Goal: Information Seeking & Learning: Learn about a topic

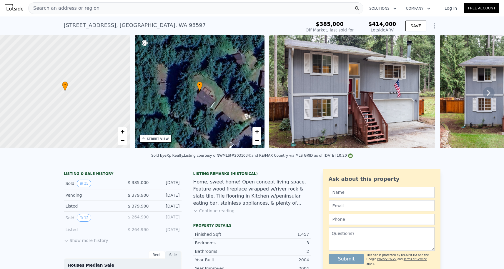
scroll to position [-1, 0]
click at [122, 6] on div "Search an address or region" at bounding box center [195, 8] width 335 height 12
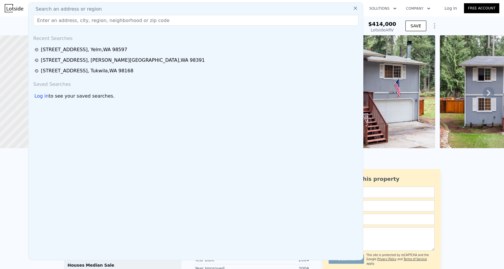
scroll to position [0, 0]
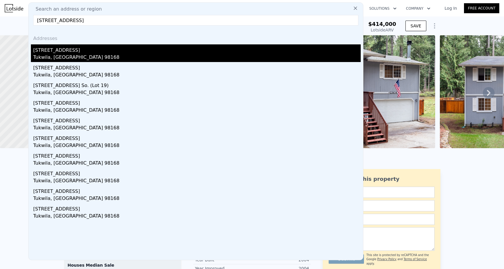
type input "[STREET_ADDRESS]"
click at [99, 50] on div "[STREET_ADDRESS]" at bounding box center [197, 48] width 328 height 9
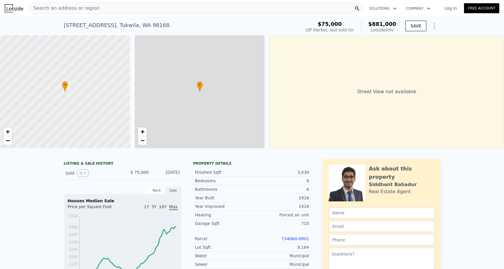
type input "$ 881,000"
type input "7"
type input "2"
type input "5"
type input "3.5"
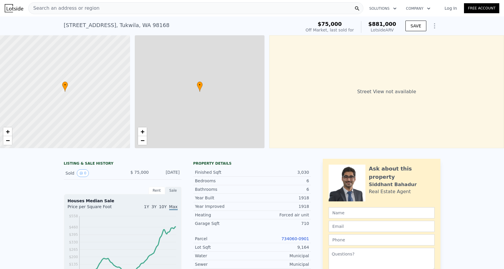
type input "2180"
type input "3180"
type input "5634"
type input "11458"
type input "$ 731,305"
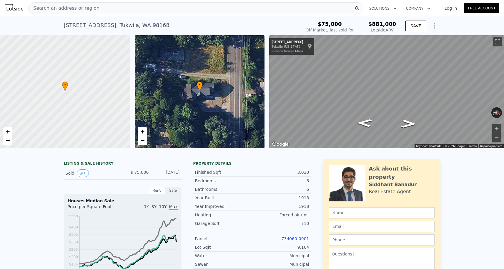
click at [179, 11] on div "Search an address or region" at bounding box center [195, 8] width 335 height 12
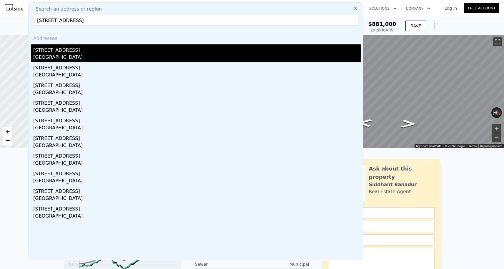
type input "[STREET_ADDRESS]"
click at [74, 52] on div "[STREET_ADDRESS]" at bounding box center [197, 48] width 328 height 9
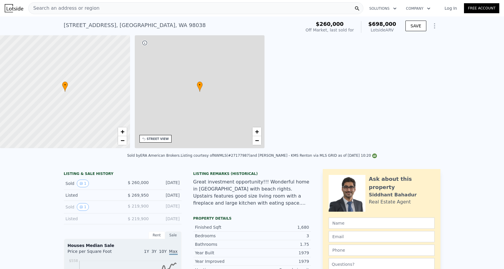
type input "$ 698,000"
type input "5"
type input "3"
type input "4"
type input "2.5"
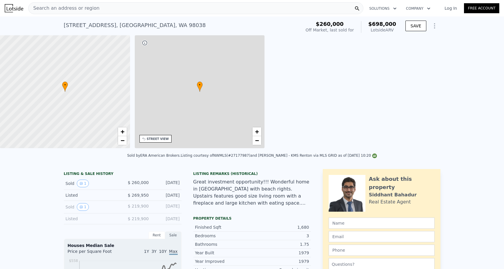
type input "1210"
type input "2180"
type input "6500"
type input "12862"
type input "$ 368,298"
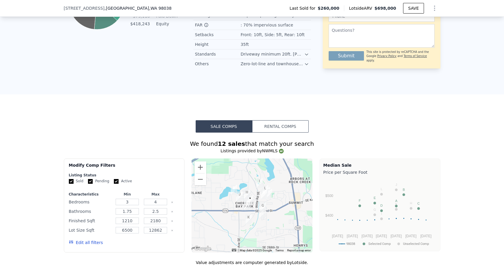
scroll to position [507, 0]
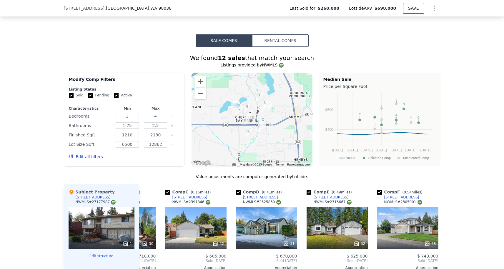
click at [200, 75] on div at bounding box center [252, 120] width 121 height 94
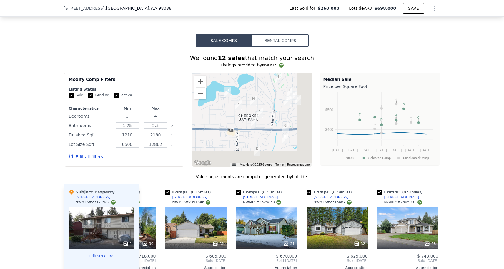
drag, startPoint x: 215, startPoint y: 74, endPoint x: 207, endPoint y: 64, distance: 12.2
click at [207, 64] on div "We found 12 sales that match your search Listings provided by NWMLS Filters Map…" at bounding box center [252, 219] width 377 height 330
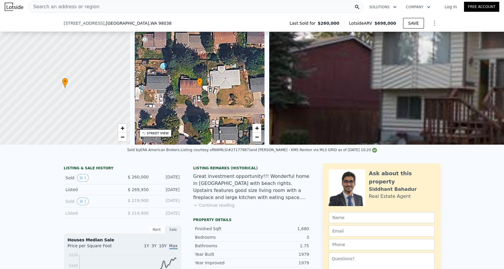
scroll to position [108, 0]
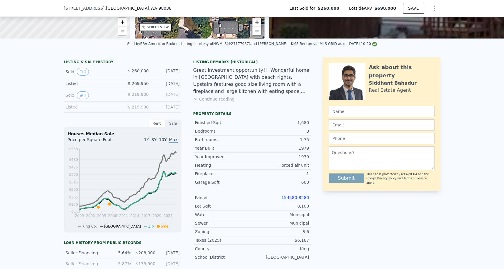
click at [289, 194] on div "Parcel 154580-8280" at bounding box center [252, 198] width 118 height 9
click at [289, 197] on link "154580-8280" at bounding box center [295, 197] width 28 height 5
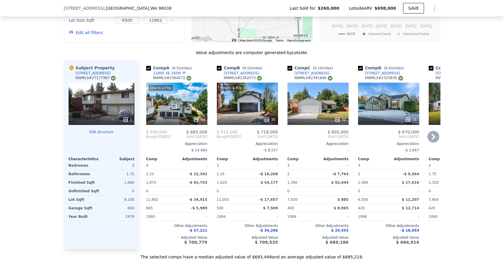
scroll to position [517, 0]
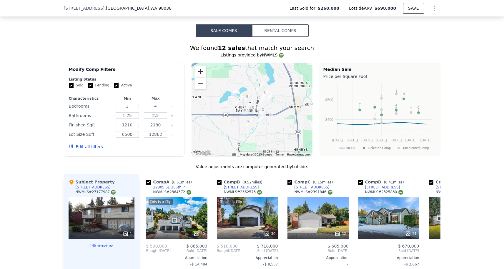
click at [201, 73] on button "Zoom in" at bounding box center [201, 72] width 12 height 12
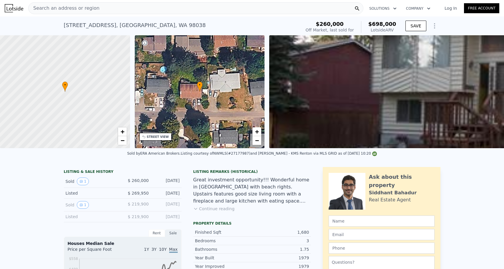
scroll to position [0, 0]
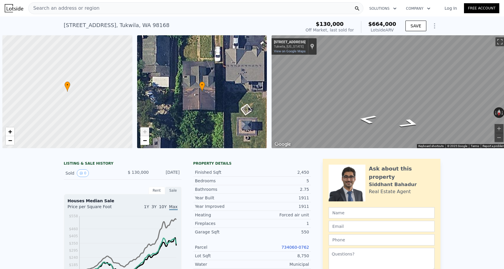
scroll to position [47, 0]
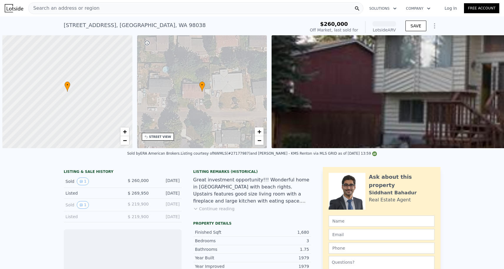
scroll to position [0, 2]
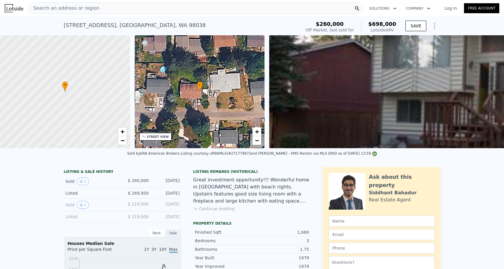
click at [81, 5] on span "Search an address or region" at bounding box center [64, 8] width 71 height 7
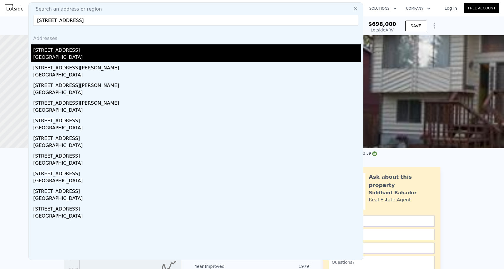
type input "[STREET_ADDRESS]"
click at [72, 54] on div "[GEOGRAPHIC_DATA]" at bounding box center [197, 58] width 328 height 8
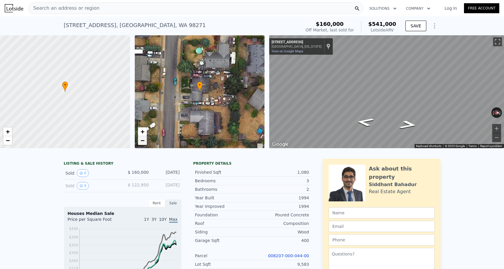
click at [144, 142] on span "−" at bounding box center [142, 140] width 4 height 7
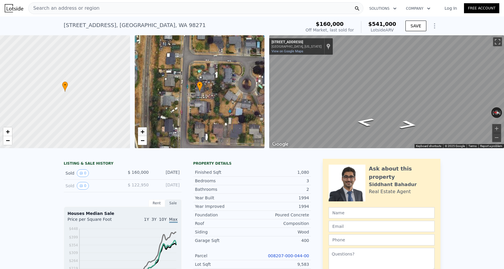
click at [144, 134] on span "+" at bounding box center [142, 131] width 4 height 7
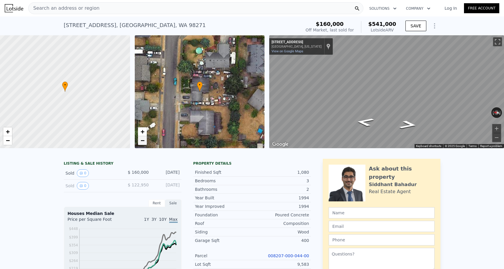
click at [144, 142] on span "−" at bounding box center [142, 140] width 4 height 7
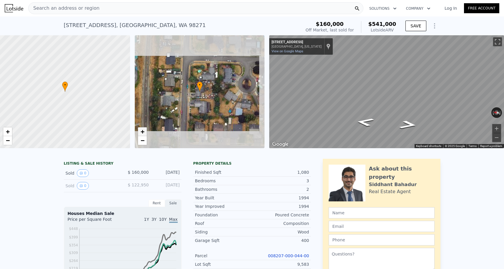
click at [144, 134] on span "+" at bounding box center [142, 131] width 4 height 7
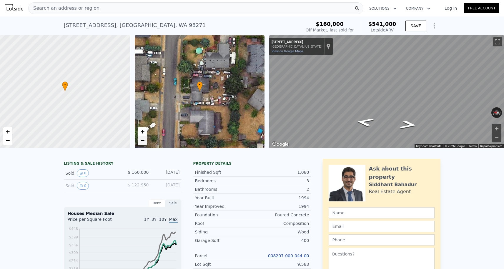
click at [144, 143] on span "−" at bounding box center [142, 140] width 4 height 7
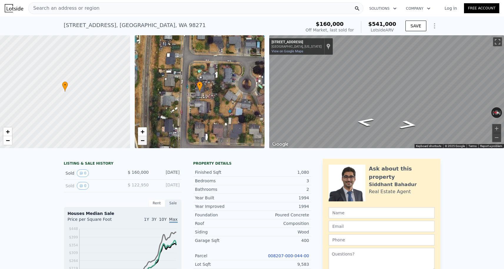
click at [140, 142] on span "−" at bounding box center [142, 140] width 4 height 7
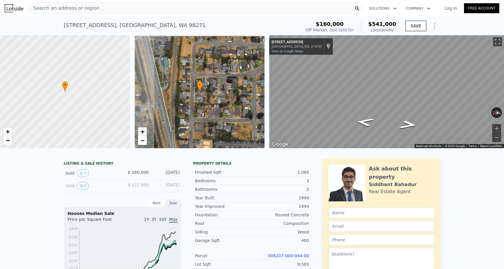
click at [140, 134] on span "+" at bounding box center [142, 131] width 4 height 7
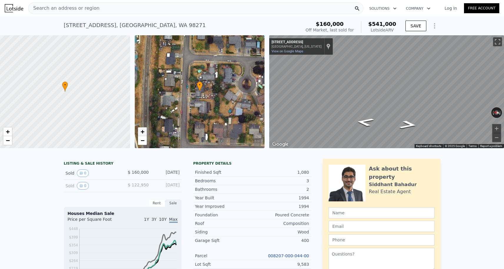
click at [143, 134] on span "+" at bounding box center [142, 131] width 4 height 7
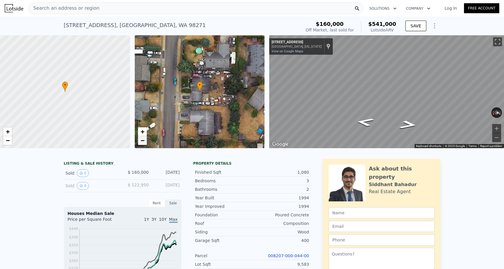
click at [142, 141] on span "−" at bounding box center [142, 140] width 4 height 7
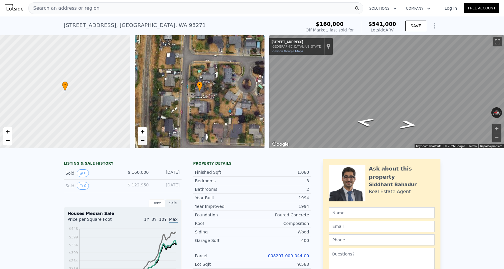
click at [141, 142] on span "−" at bounding box center [142, 140] width 4 height 7
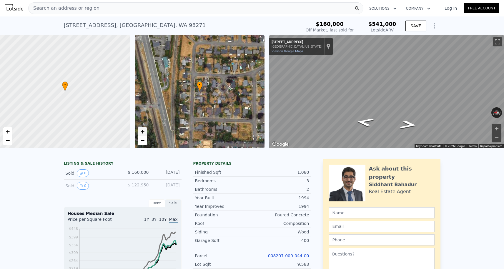
click at [140, 134] on span "+" at bounding box center [142, 131] width 4 height 7
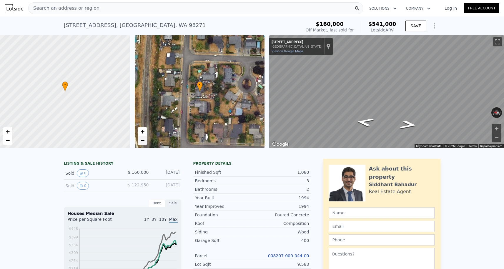
click at [141, 142] on span "−" at bounding box center [142, 140] width 4 height 7
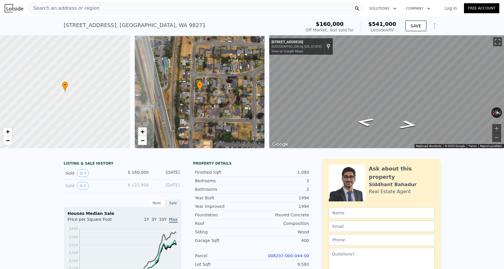
click at [141, 132] on span "+" at bounding box center [142, 131] width 4 height 7
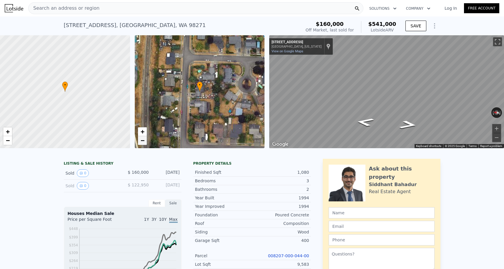
click at [141, 139] on span "−" at bounding box center [142, 140] width 4 height 7
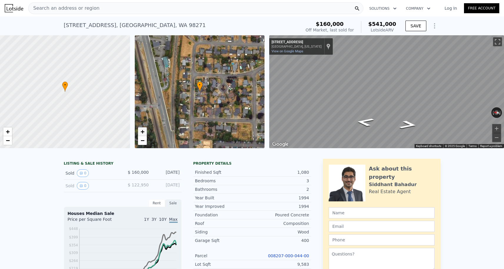
click at [141, 134] on span "+" at bounding box center [142, 131] width 4 height 7
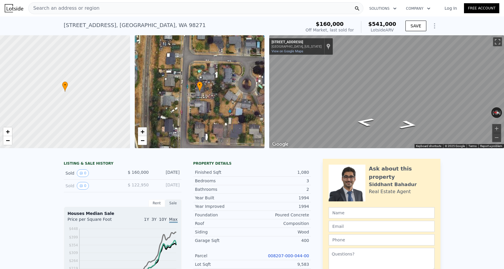
click at [142, 129] on span "+" at bounding box center [142, 131] width 4 height 7
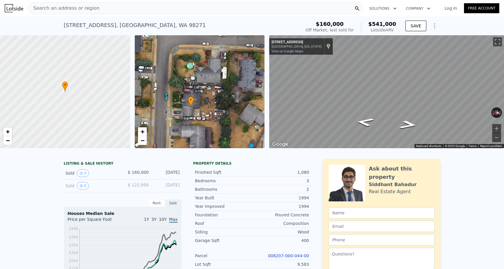
drag, startPoint x: 177, startPoint y: 87, endPoint x: 168, endPoint y: 102, distance: 17.3
click at [168, 102] on div "• + −" at bounding box center [200, 91] width 130 height 113
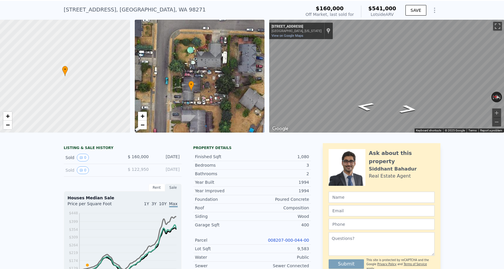
scroll to position [155, 0]
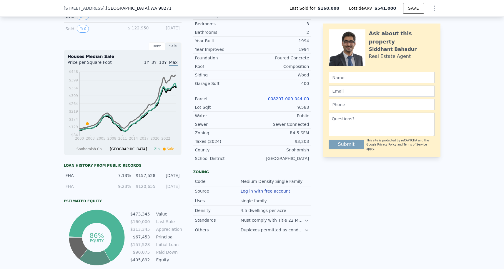
click at [281, 99] on link "008207-000-044-00" at bounding box center [288, 99] width 41 height 5
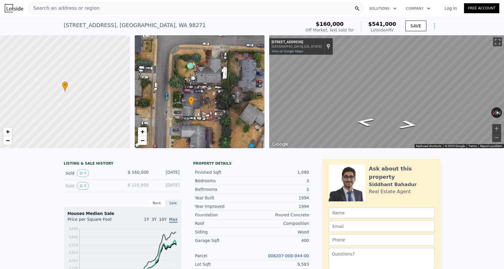
scroll to position [0, 0]
